Goal: Find specific page/section: Find specific page/section

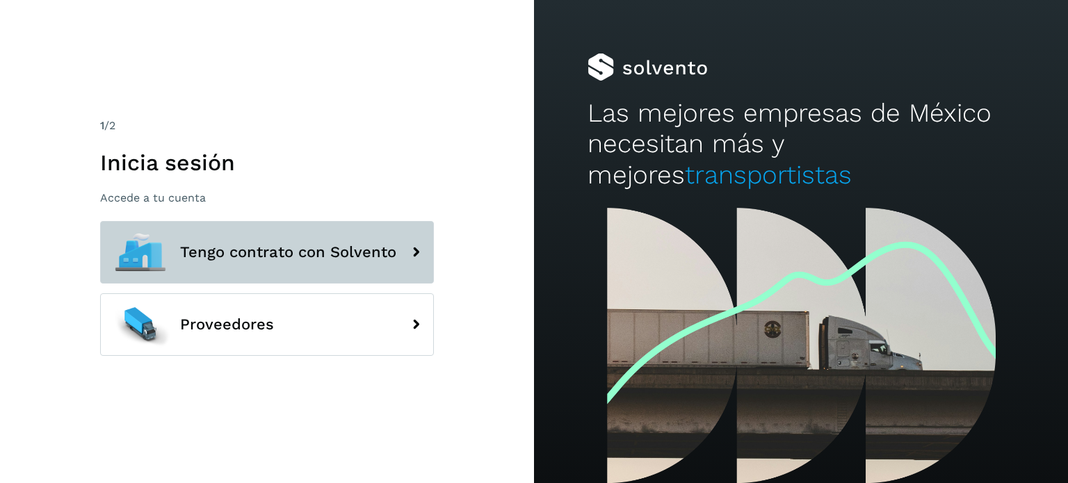
click at [267, 231] on button "Tengo contrato con Solvento" at bounding box center [267, 252] width 334 height 63
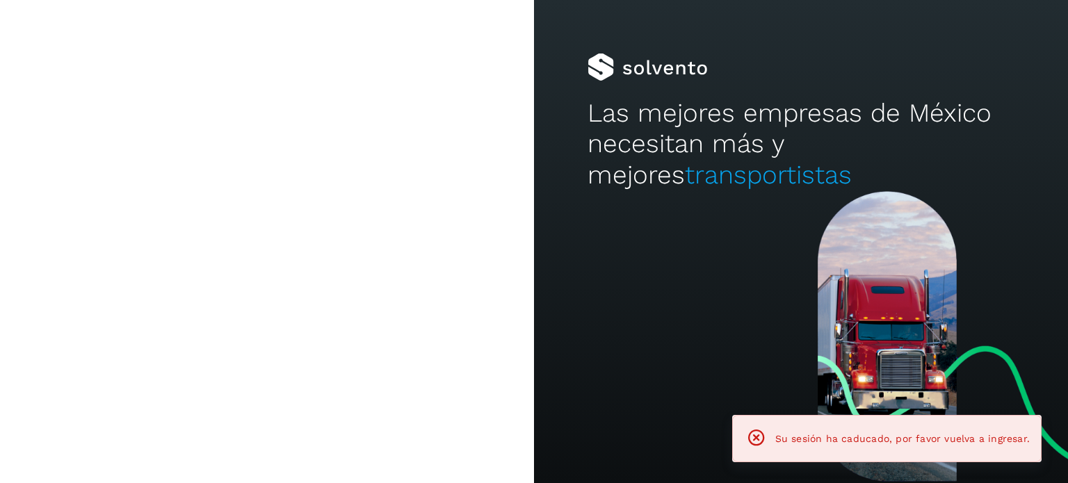
type input "**********"
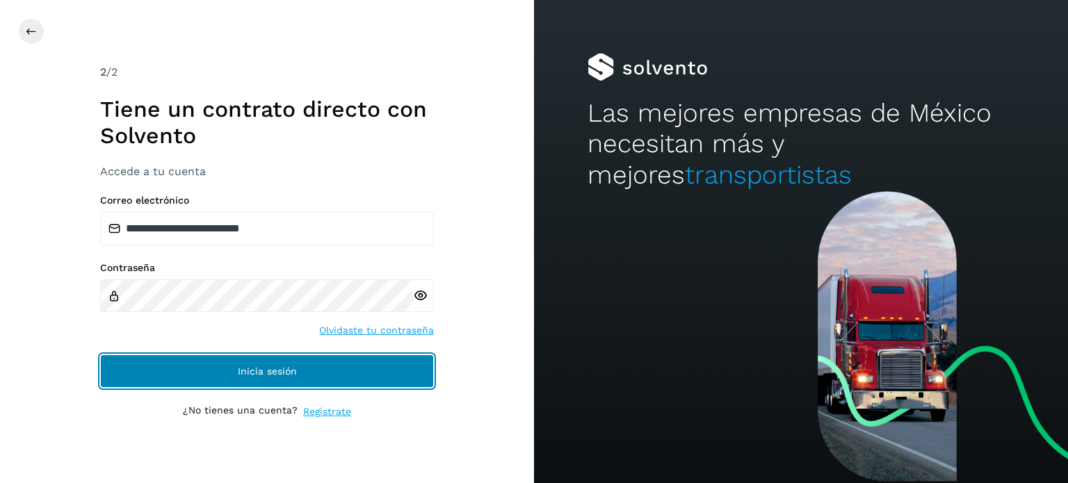
click at [294, 358] on button "Inicia sesión" at bounding box center [267, 370] width 334 height 33
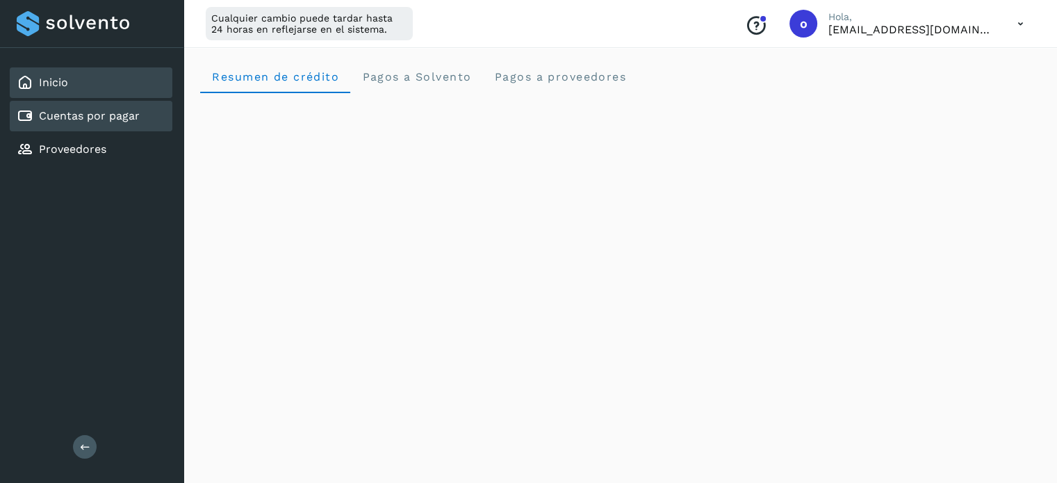
click at [128, 112] on link "Cuentas por pagar" at bounding box center [89, 115] width 101 height 13
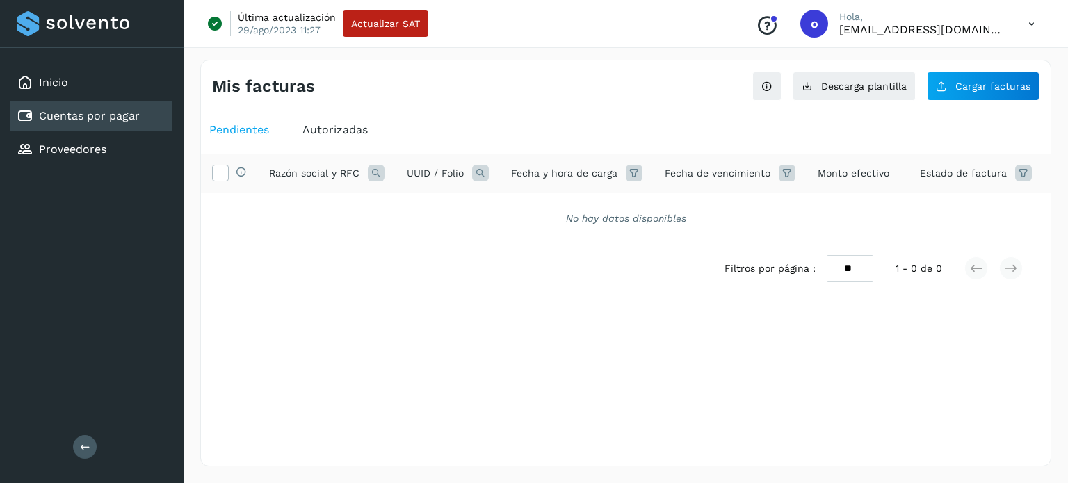
click at [358, 129] on span "Autorizadas" at bounding box center [334, 129] width 65 height 13
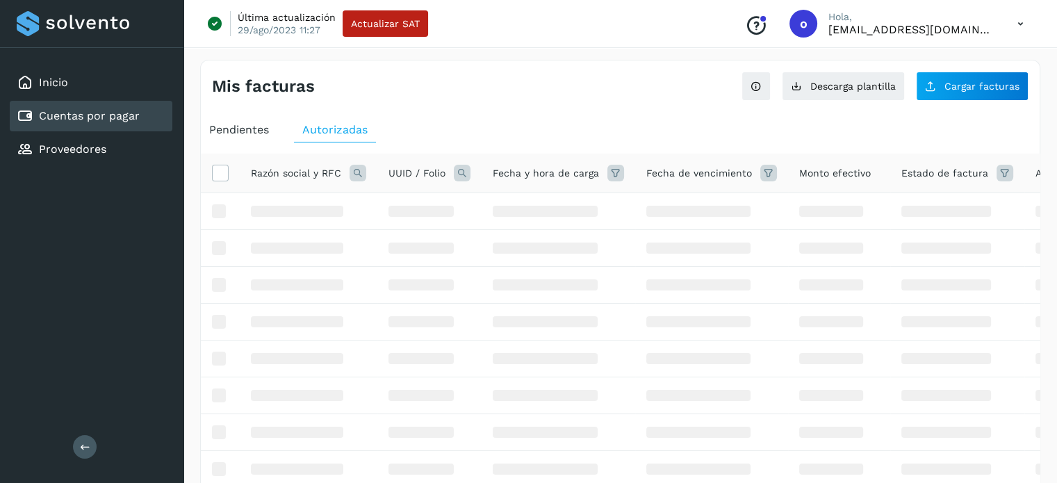
click at [468, 176] on icon at bounding box center [462, 173] width 17 height 17
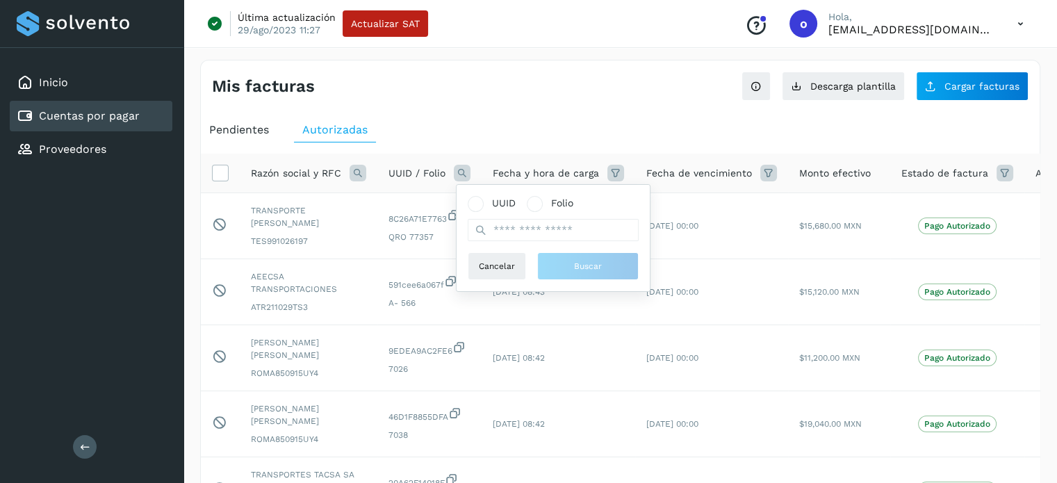
click at [359, 175] on icon at bounding box center [358, 173] width 17 height 17
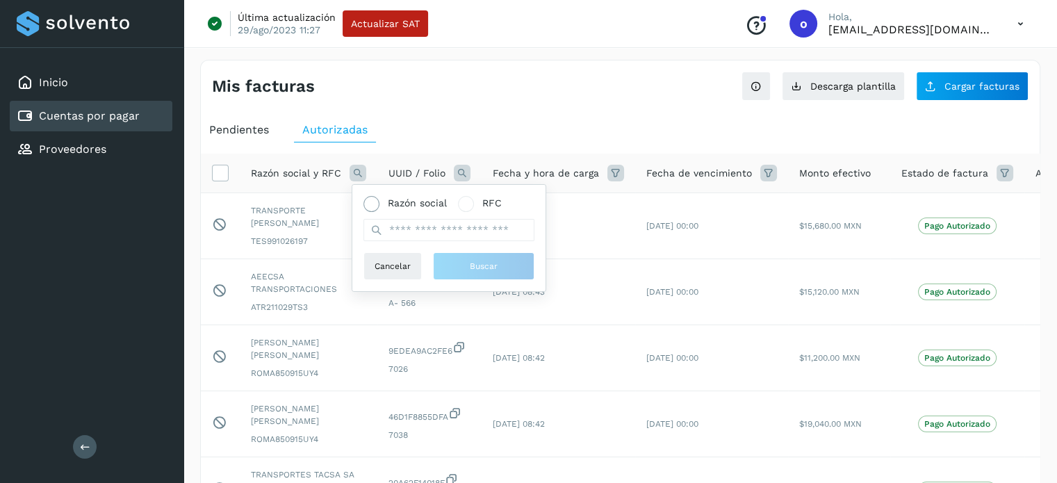
click at [418, 199] on span "Razón social" at bounding box center [417, 203] width 59 height 15
click at [431, 229] on input "text" at bounding box center [449, 230] width 171 height 22
type input "**********"
click at [433, 252] on button "Buscar" at bounding box center [483, 266] width 101 height 28
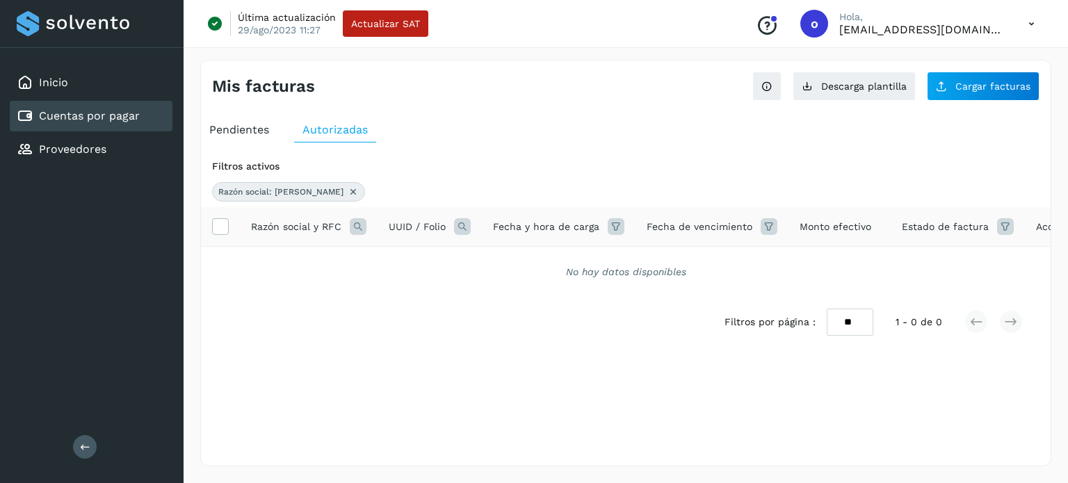
click at [351, 191] on icon at bounding box center [353, 191] width 11 height 11
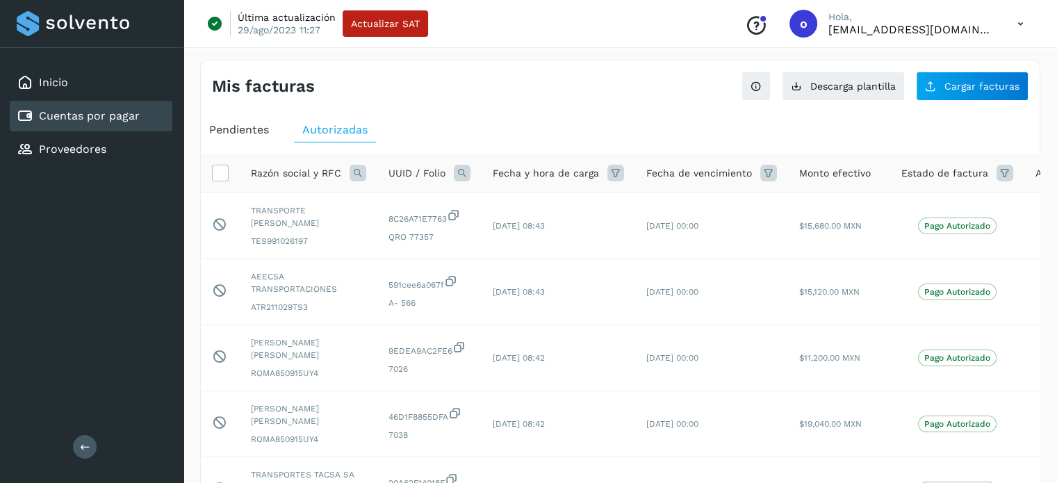
click at [352, 172] on icon at bounding box center [358, 173] width 17 height 17
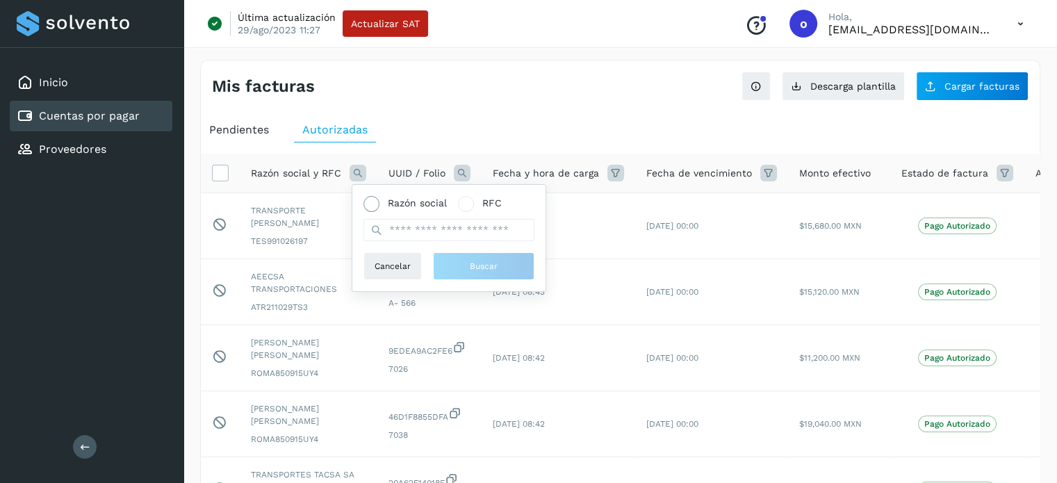
click at [412, 200] on span "Razón social" at bounding box center [417, 203] width 59 height 15
click at [413, 227] on input "text" at bounding box center [449, 230] width 171 height 22
type input "******"
click at [433, 252] on button "Buscar" at bounding box center [483, 266] width 101 height 28
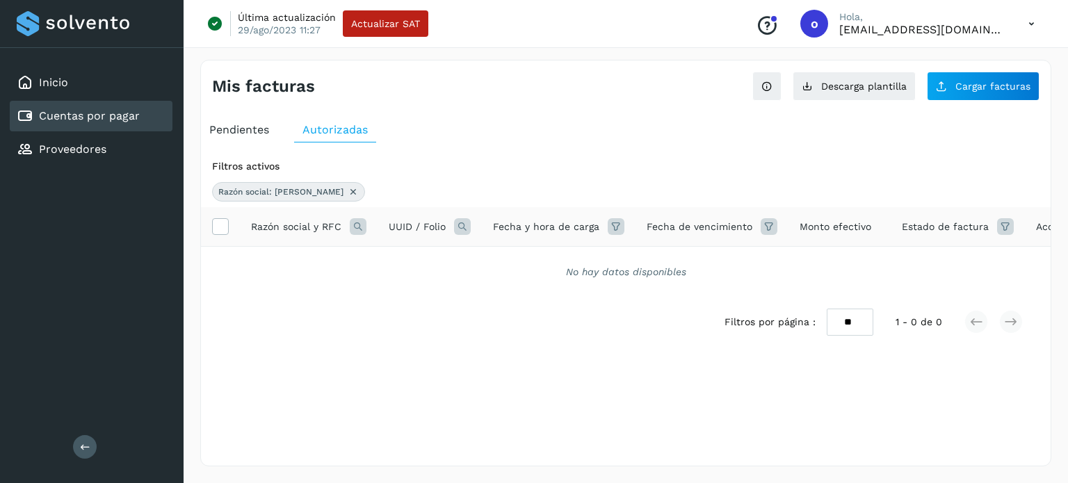
click at [348, 188] on icon at bounding box center [353, 191] width 11 height 11
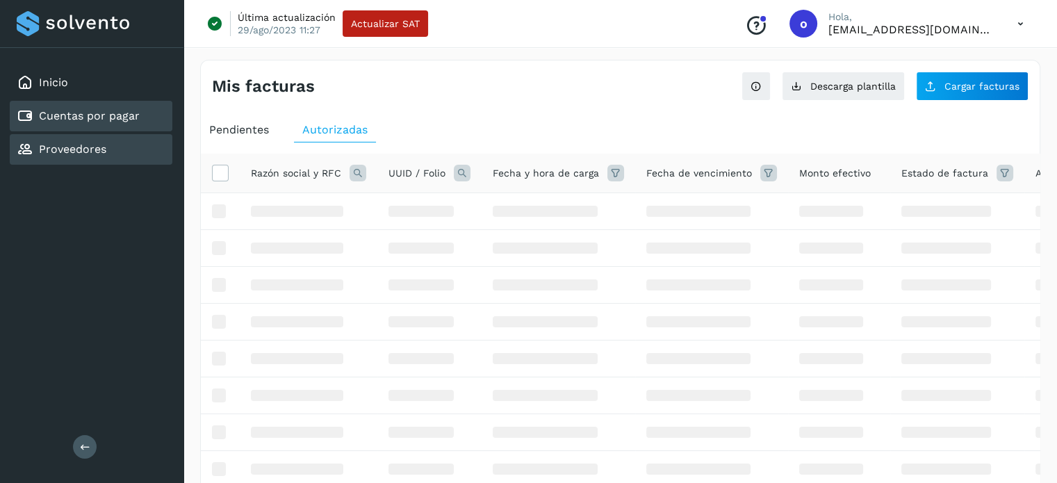
click at [111, 149] on div "Proveedores" at bounding box center [91, 149] width 163 height 31
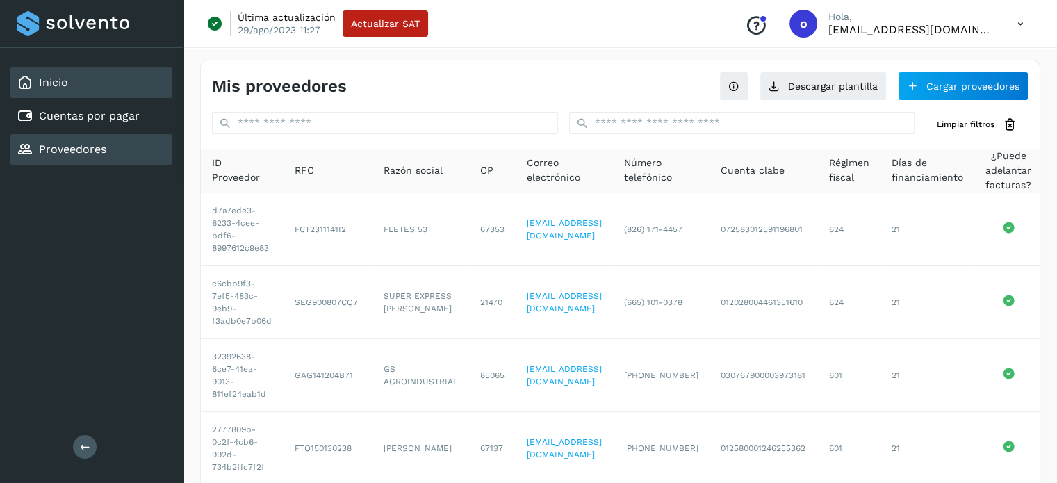
click at [48, 79] on link "Inicio" at bounding box center [53, 82] width 29 height 13
